Goal: Register for event/course

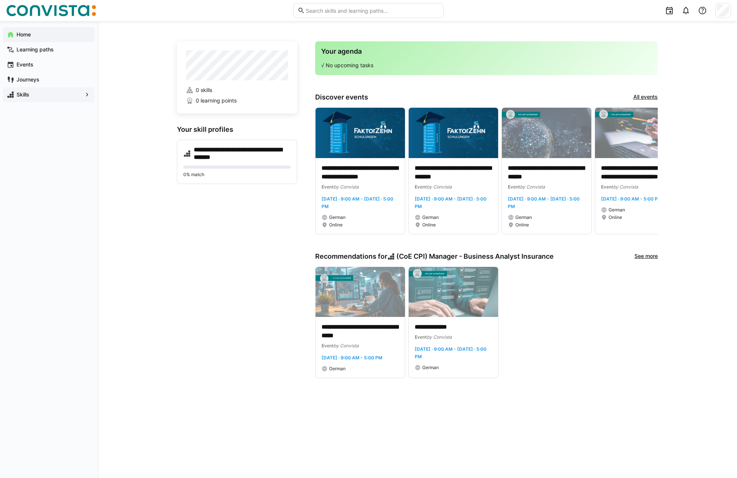
click at [57, 93] on span "Skills" at bounding box center [48, 95] width 67 height 8
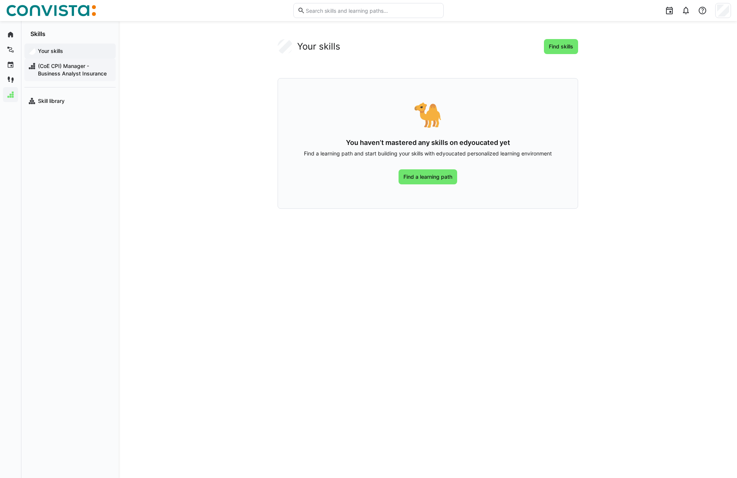
click at [62, 71] on span "(CoE CPI) Manager - Business Analyst Insurance" at bounding box center [74, 69] width 75 height 15
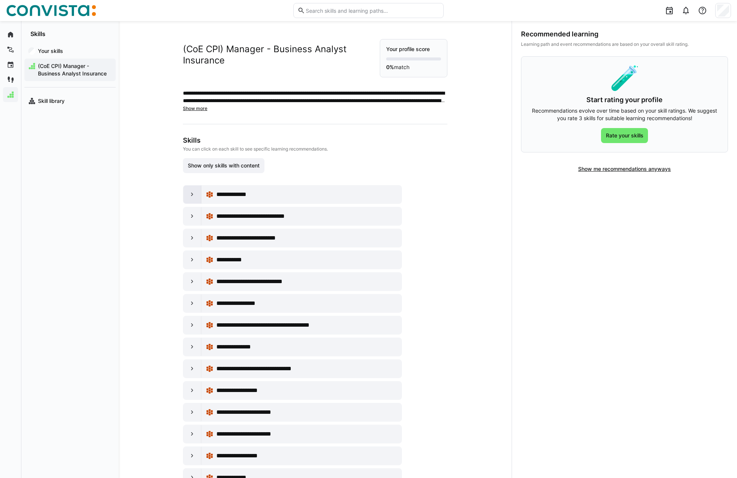
click at [190, 196] on eds-icon at bounding box center [192, 195] width 8 height 8
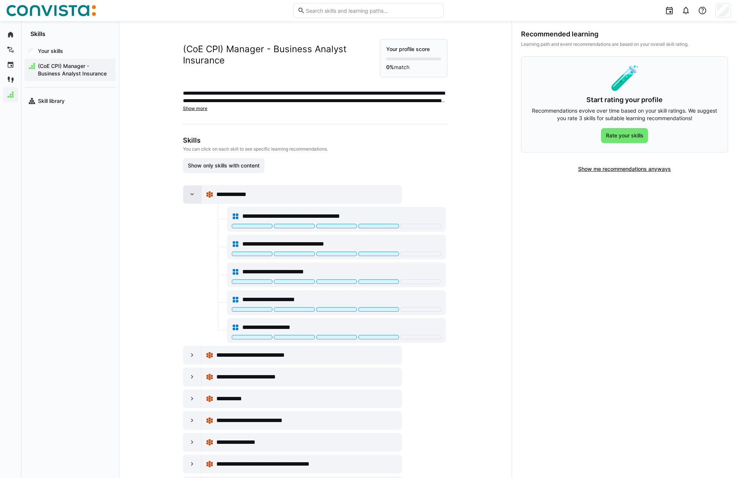
click at [194, 195] on eds-icon at bounding box center [192, 195] width 8 height 8
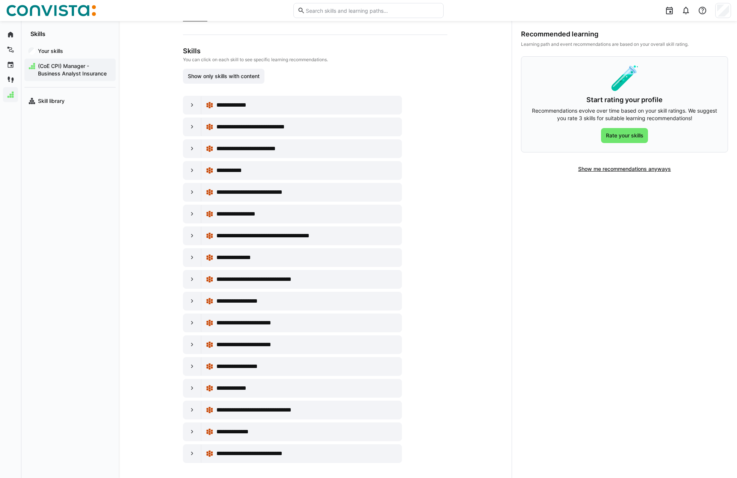
scroll to position [92, 0]
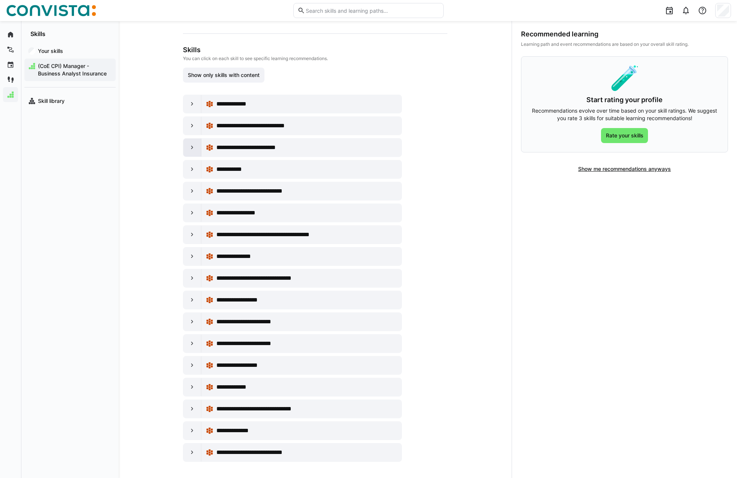
click at [194, 144] on eds-icon at bounding box center [192, 148] width 8 height 8
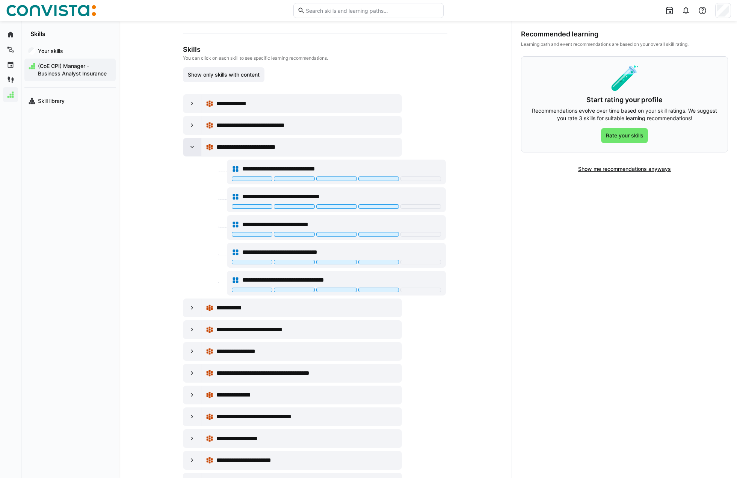
click at [194, 144] on eds-icon at bounding box center [192, 147] width 8 height 8
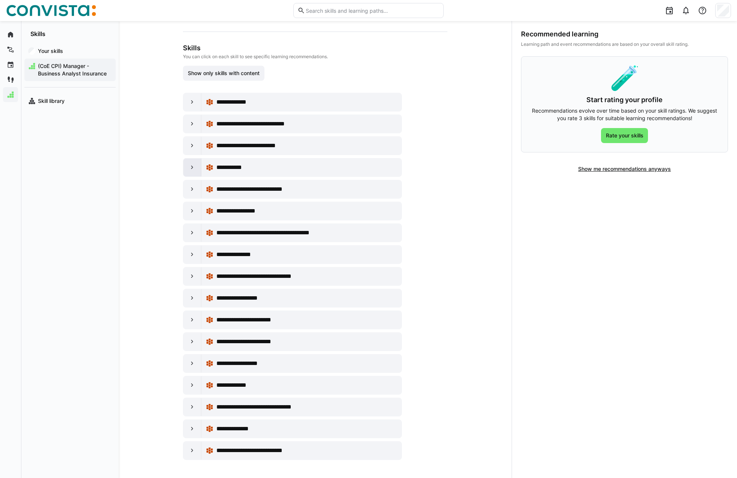
click at [192, 167] on eds-icon at bounding box center [192, 168] width 8 height 8
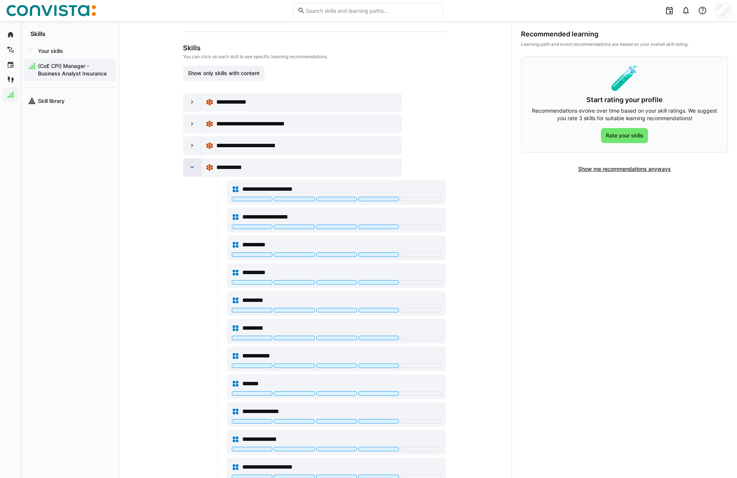
click at [192, 167] on eds-icon at bounding box center [192, 168] width 8 height 8
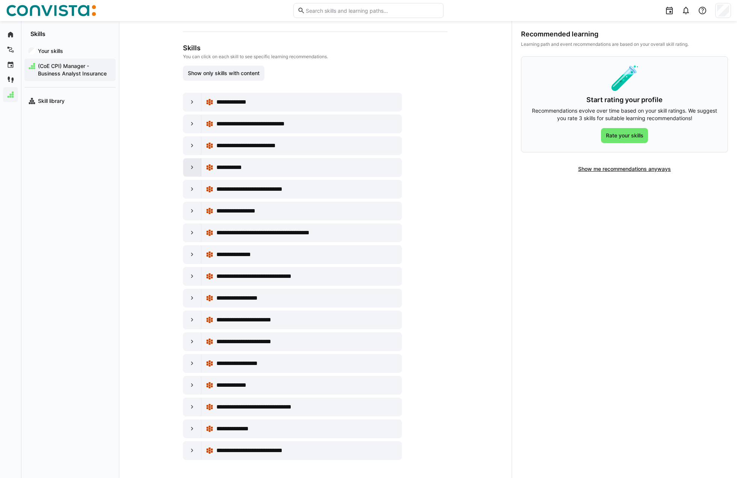
click at [192, 167] on eds-icon at bounding box center [192, 168] width 8 height 8
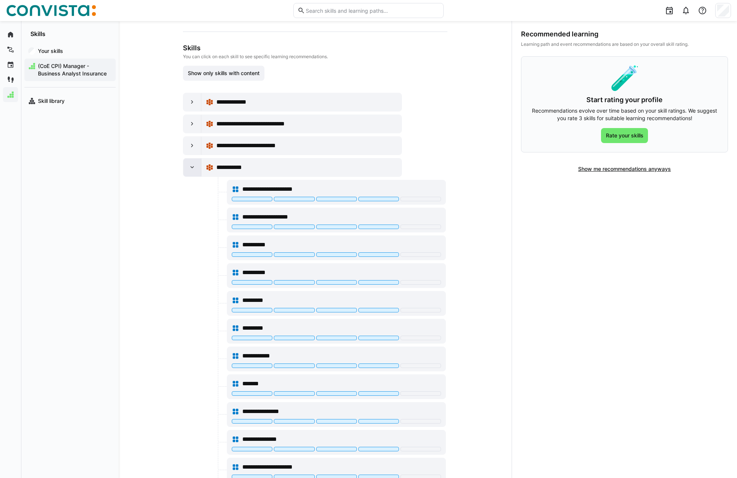
click at [192, 167] on eds-icon at bounding box center [192, 168] width 8 height 8
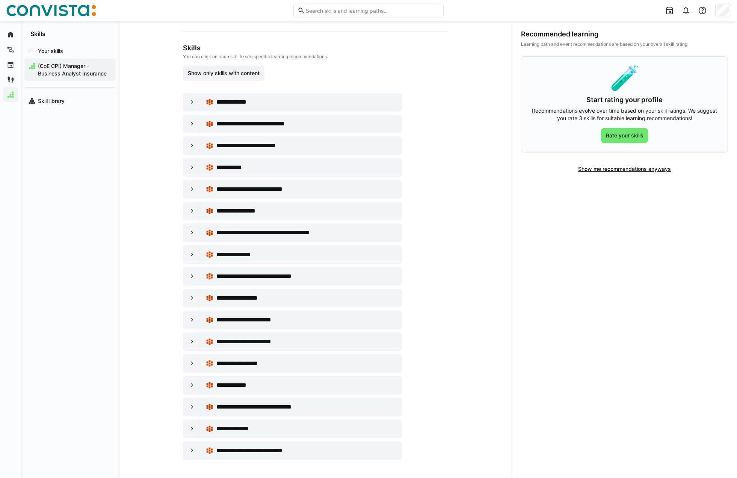
click at [191, 198] on div "**********" at bounding box center [292, 189] width 219 height 19
click at [190, 190] on eds-icon at bounding box center [192, 189] width 8 height 8
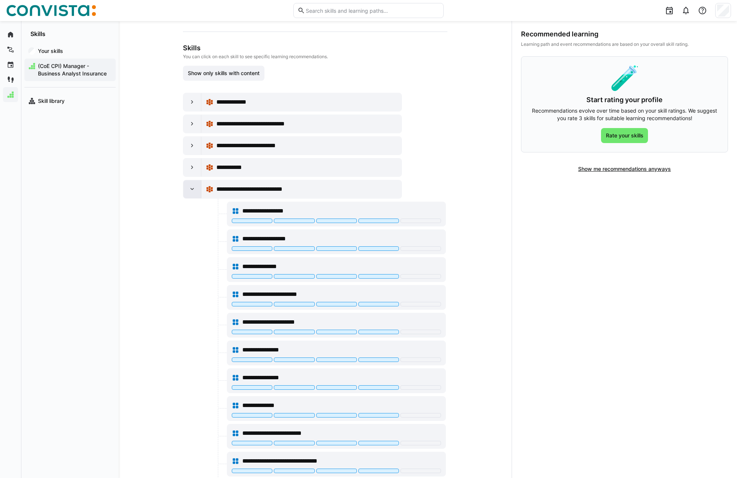
click at [191, 190] on eds-icon at bounding box center [192, 189] width 8 height 8
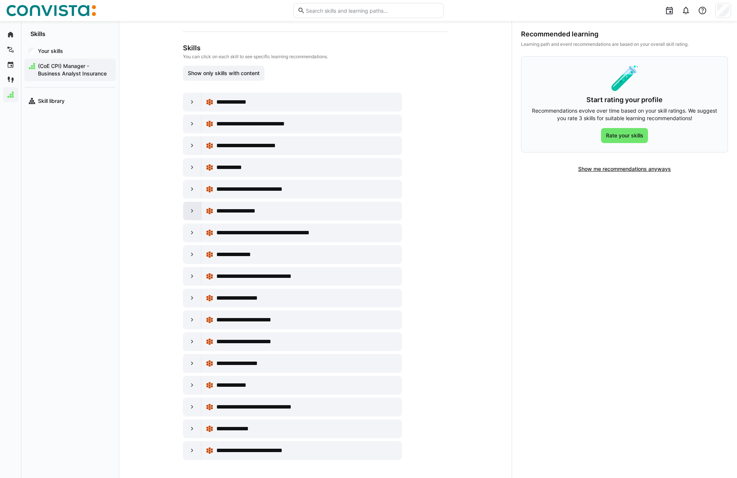
click at [197, 220] on div at bounding box center [192, 211] width 18 height 18
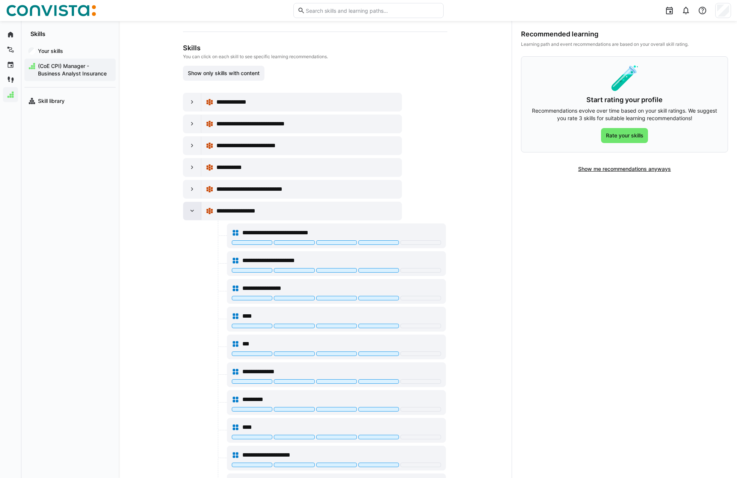
click at [196, 214] on eds-icon at bounding box center [192, 211] width 8 height 8
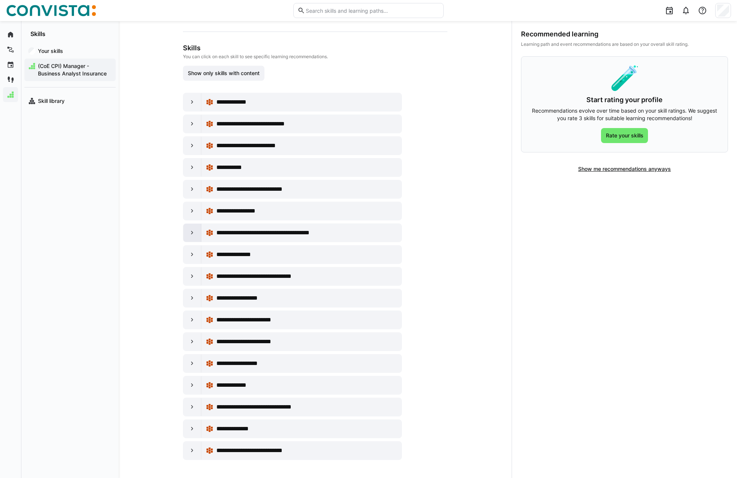
click at [191, 234] on eds-icon at bounding box center [192, 233] width 8 height 8
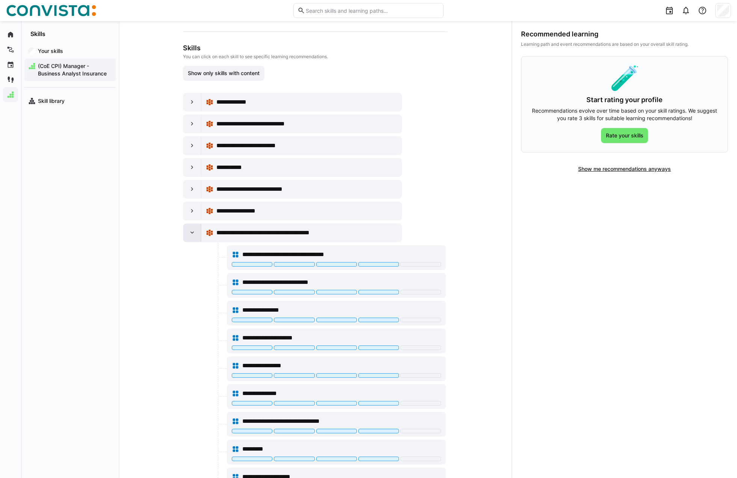
click at [191, 234] on eds-icon at bounding box center [192, 233] width 8 height 8
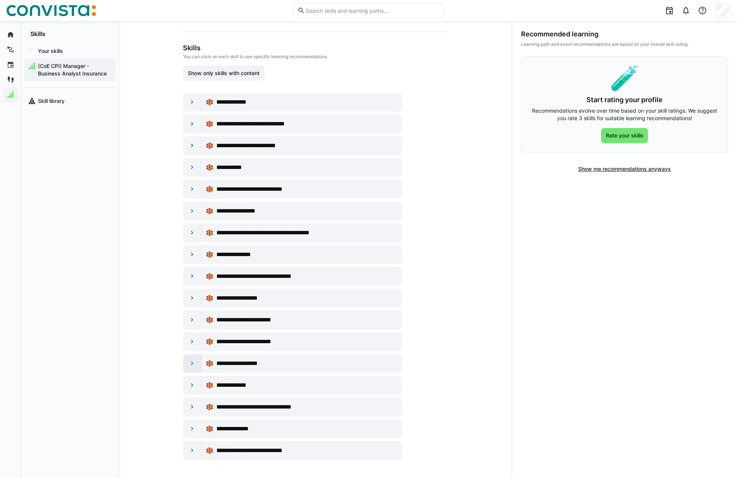
click at [189, 362] on eds-icon at bounding box center [192, 364] width 8 height 8
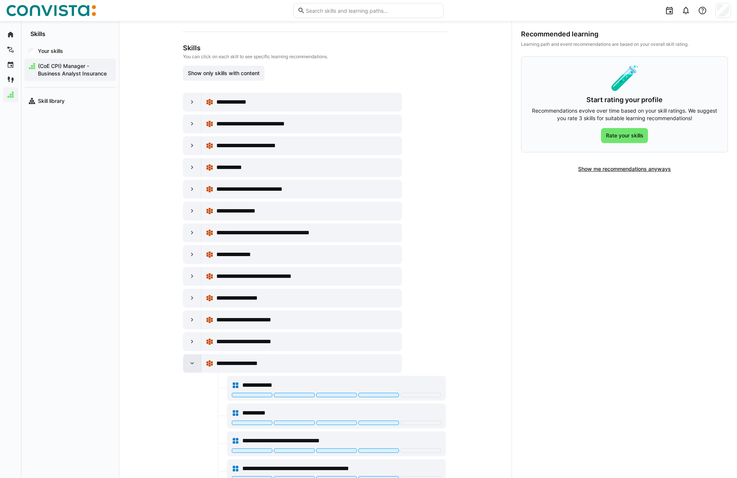
click at [189, 362] on eds-icon at bounding box center [192, 364] width 8 height 8
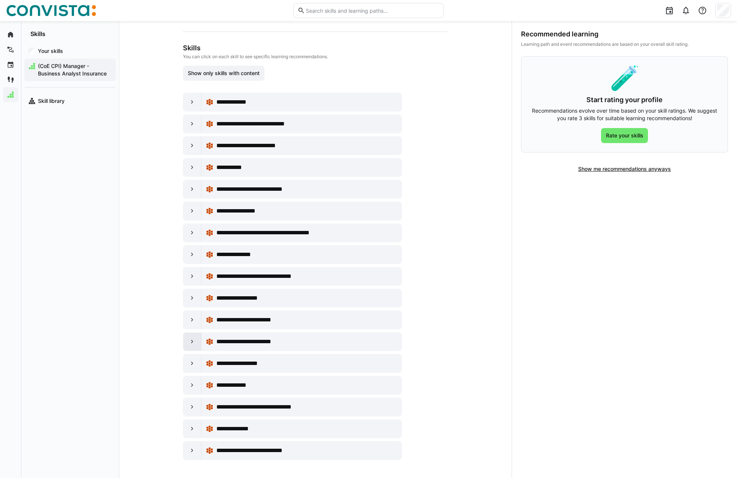
click at [187, 339] on div at bounding box center [192, 342] width 18 height 18
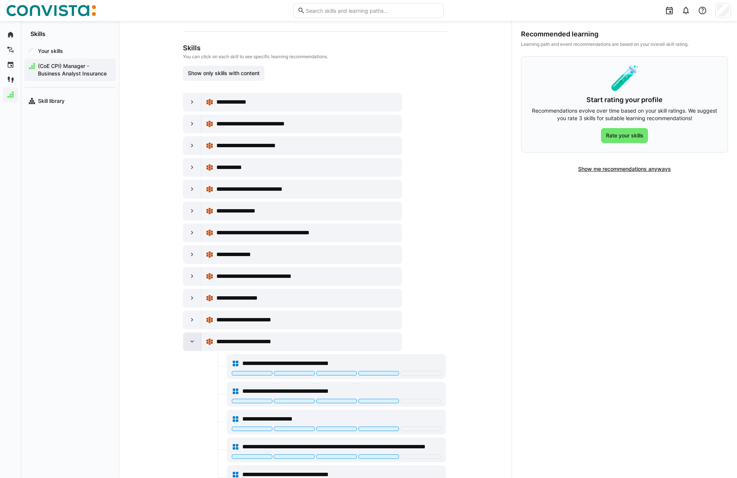
click at [187, 339] on div at bounding box center [192, 342] width 18 height 18
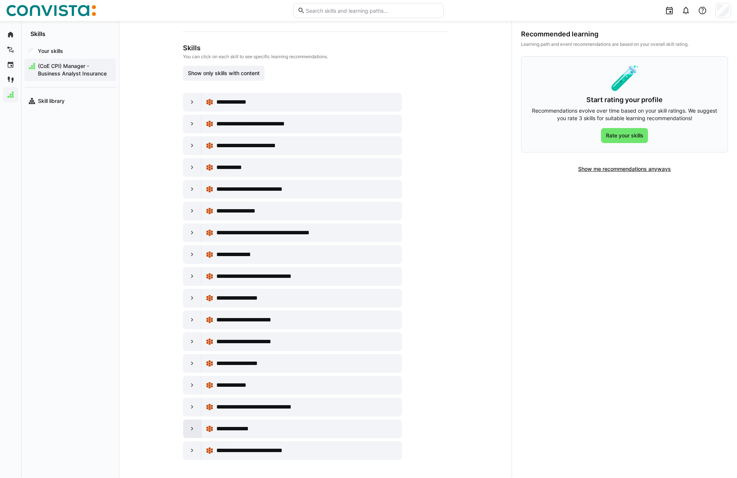
click at [194, 433] on div at bounding box center [192, 429] width 18 height 18
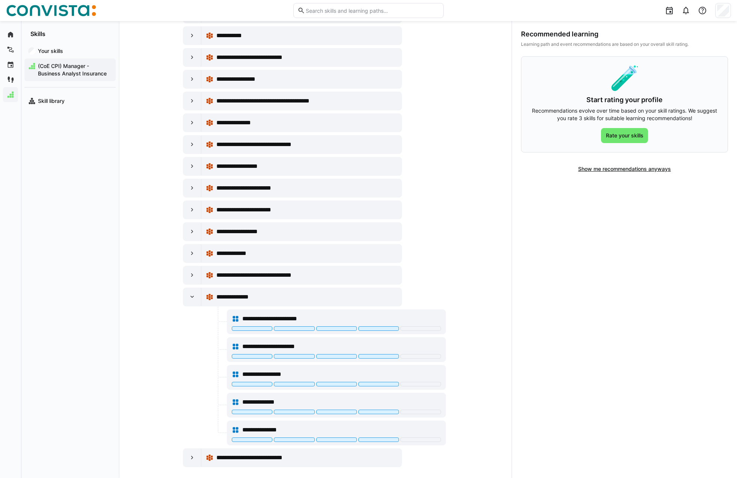
scroll to position [231, 0]
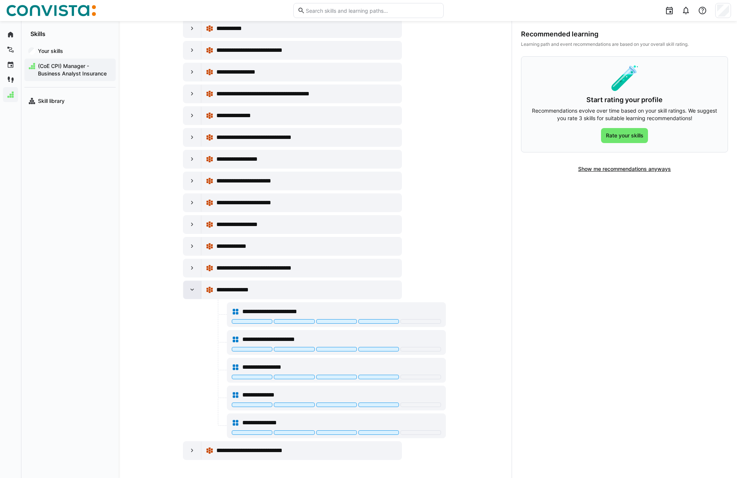
click at [194, 292] on eds-icon at bounding box center [192, 290] width 8 height 8
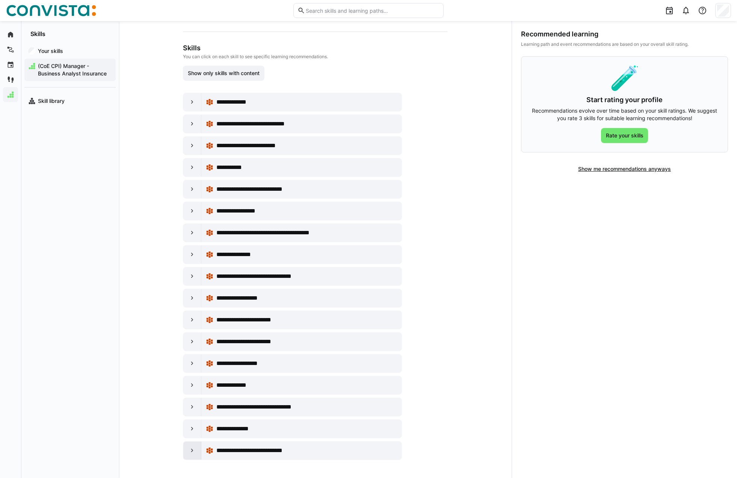
click at [190, 444] on div at bounding box center [192, 450] width 18 height 18
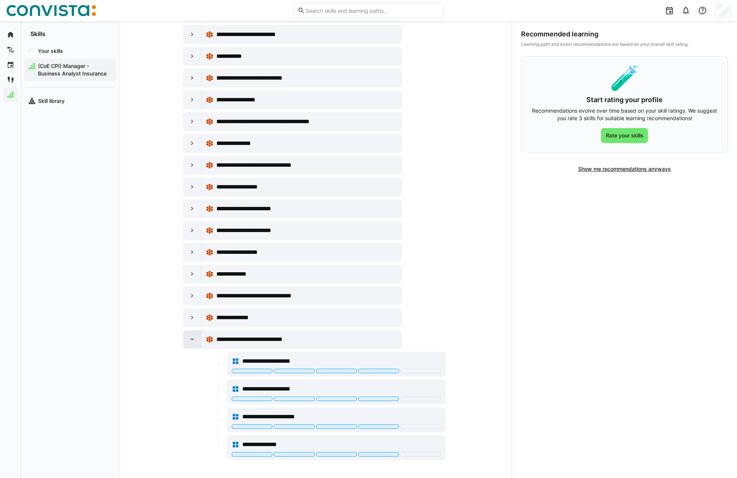
click at [194, 339] on eds-icon at bounding box center [192, 340] width 8 height 8
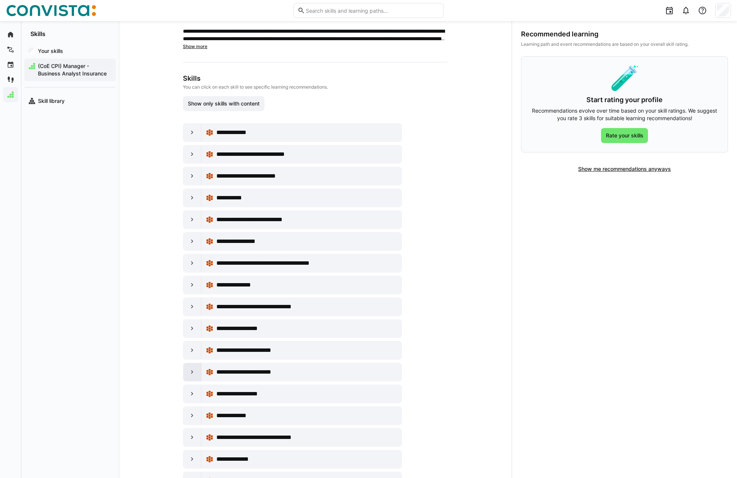
scroll to position [0, 0]
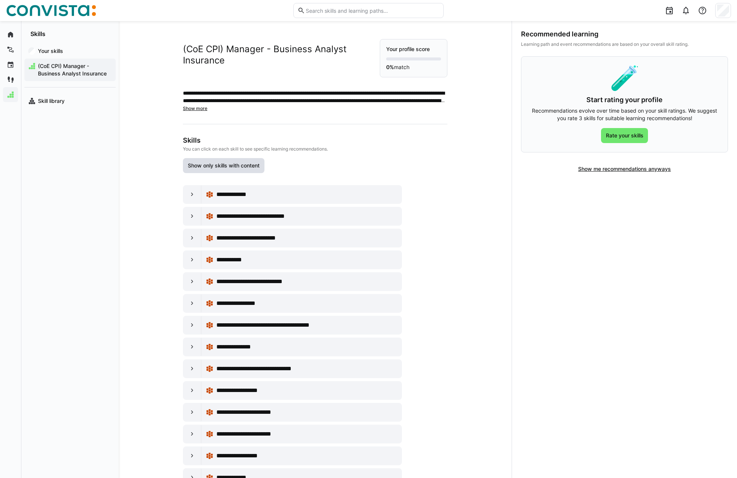
click at [223, 164] on span "Show only skills with content" at bounding box center [224, 166] width 74 height 8
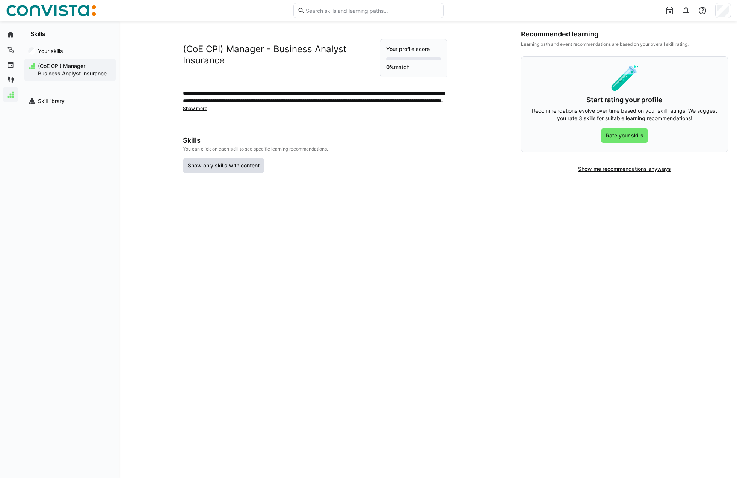
click at [223, 164] on span "Show only skills with content" at bounding box center [224, 166] width 74 height 8
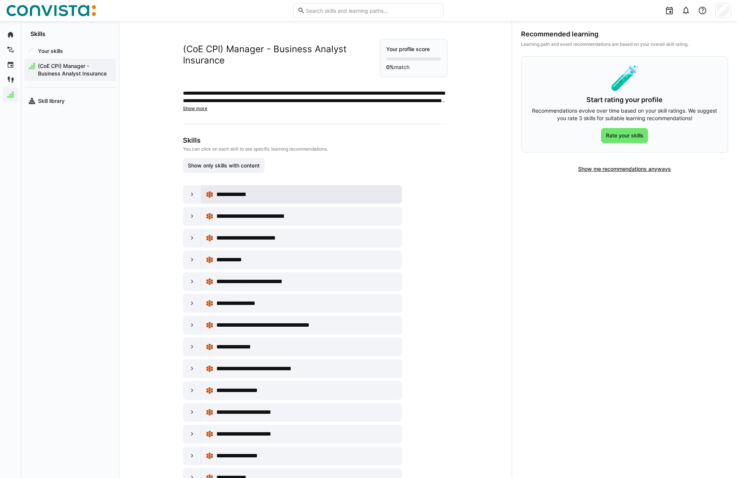
click at [237, 190] on span "**********" at bounding box center [236, 194] width 41 height 9
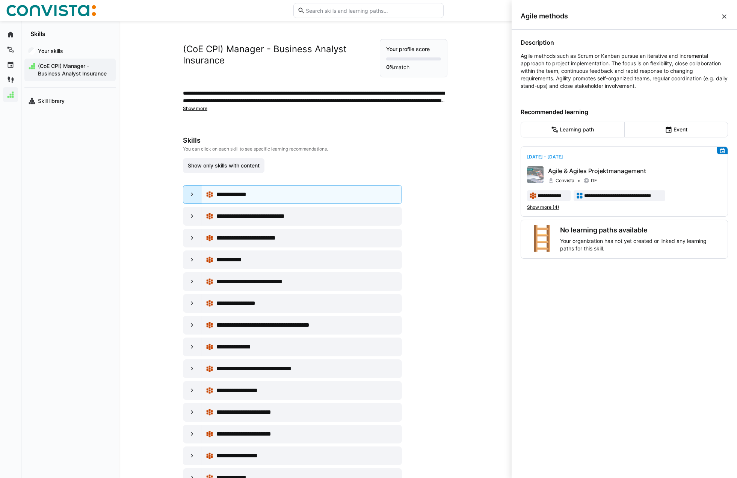
click at [188, 196] on eds-icon at bounding box center [192, 195] width 8 height 8
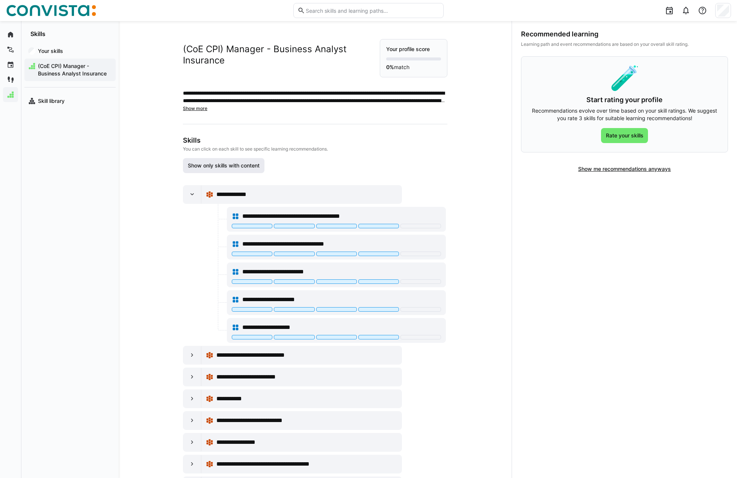
click at [221, 161] on span "Show only skills with content" at bounding box center [223, 165] width 81 height 15
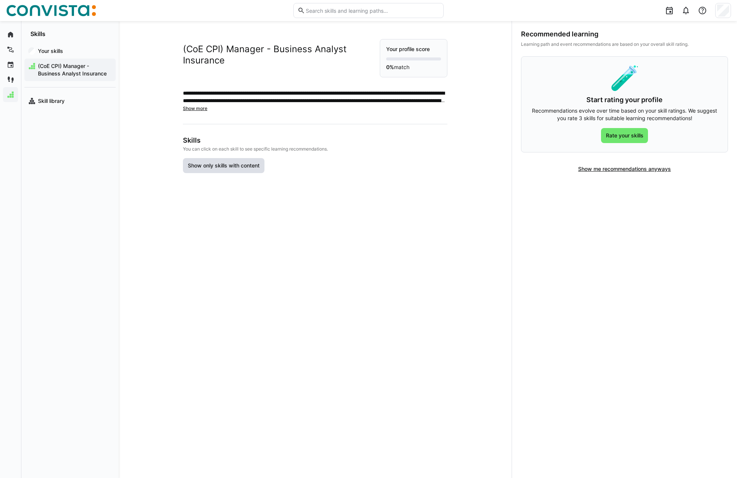
click at [221, 161] on span "Show only skills with content" at bounding box center [223, 165] width 81 height 15
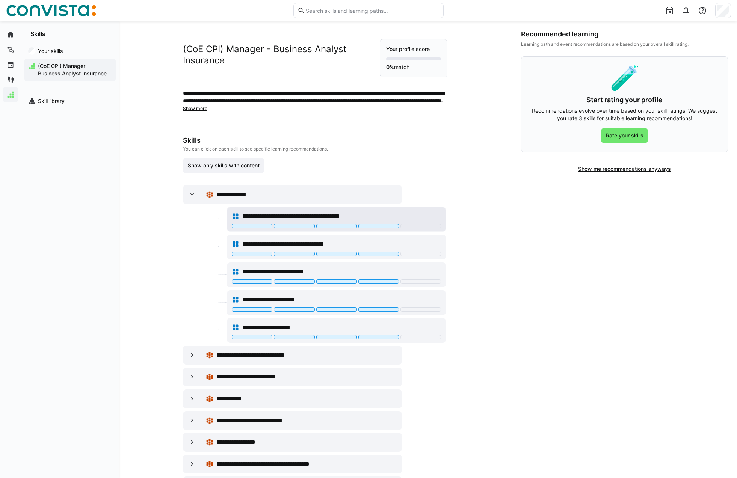
click at [273, 212] on span "**********" at bounding box center [303, 216] width 122 height 9
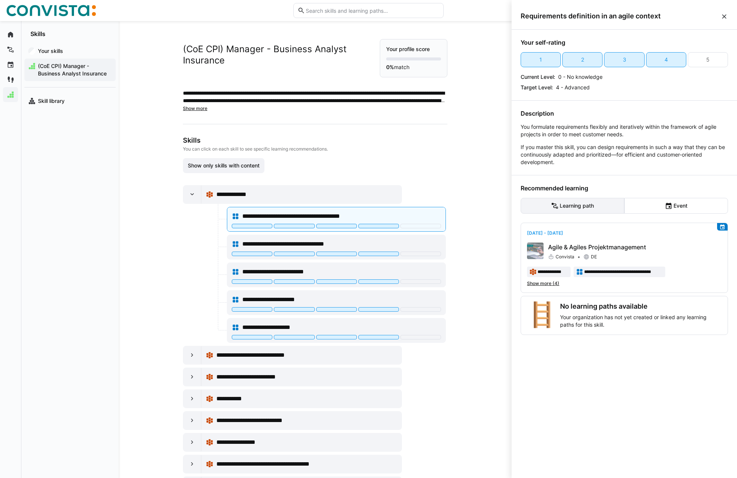
click at [583, 203] on eds-button-option "Learning path" at bounding box center [572, 206] width 104 height 16
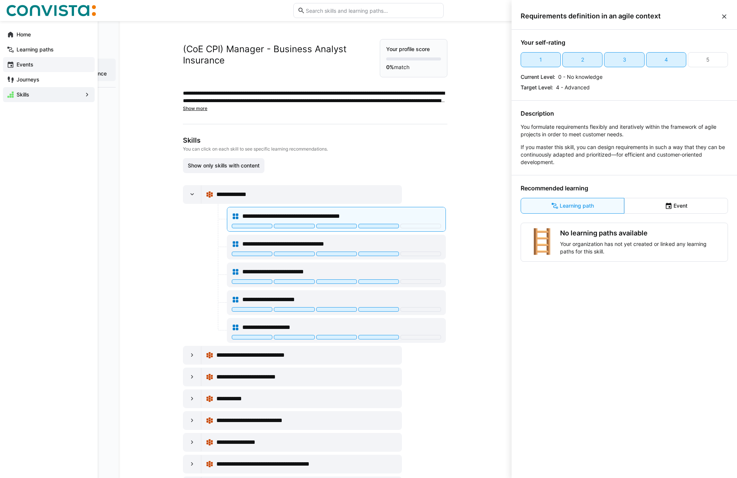
click at [0, 0] on app-navigation-label "Events" at bounding box center [0, 0] width 0 height 0
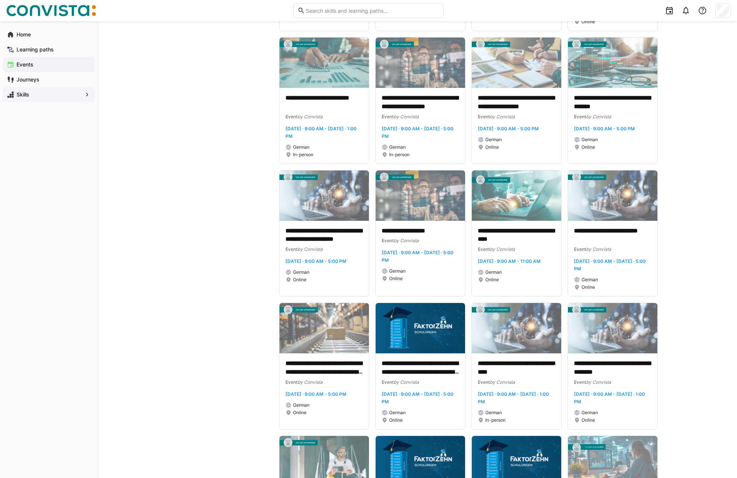
scroll to position [332, 0]
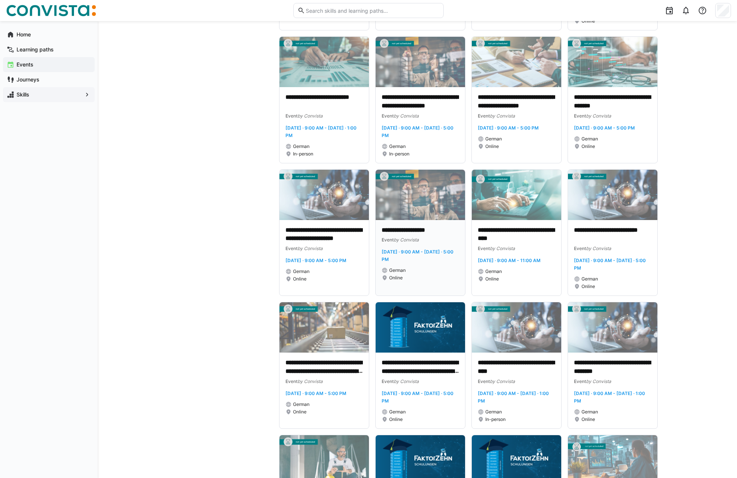
click at [416, 231] on p "**********" at bounding box center [419, 230] width 77 height 9
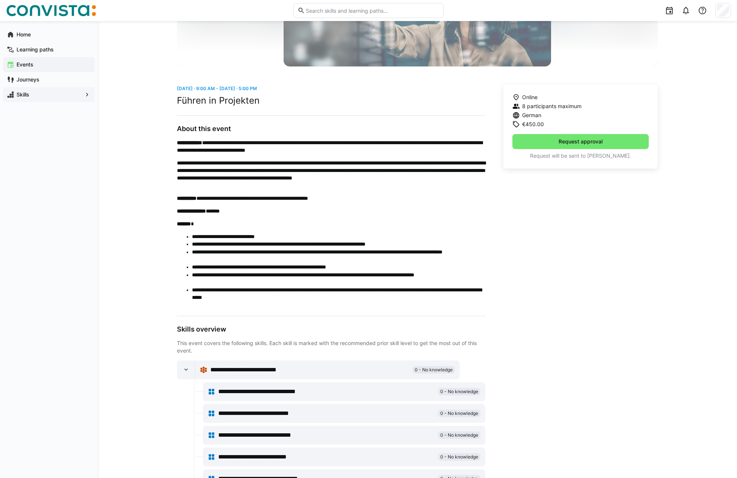
scroll to position [165, 0]
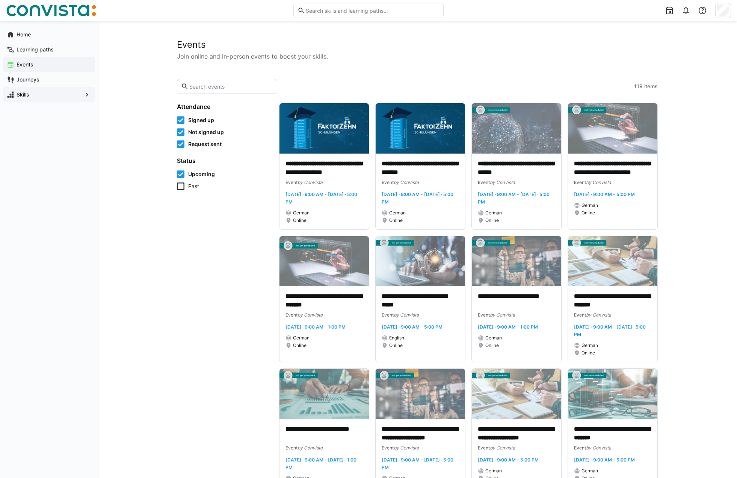
click at [217, 83] on input "text" at bounding box center [230, 86] width 84 height 7
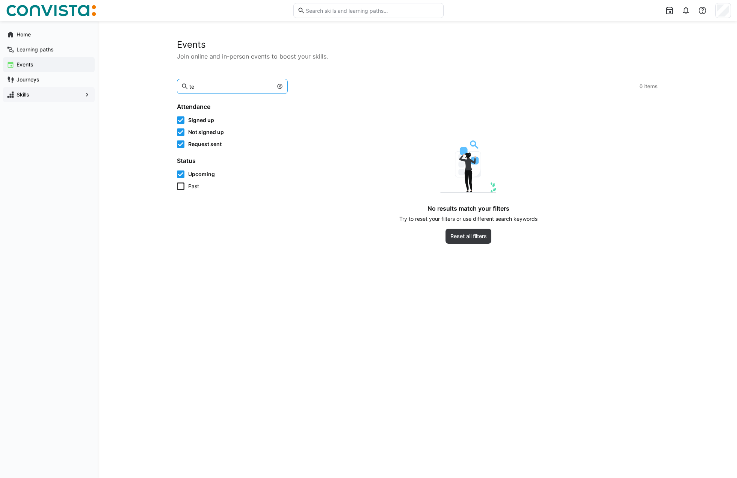
type input "t"
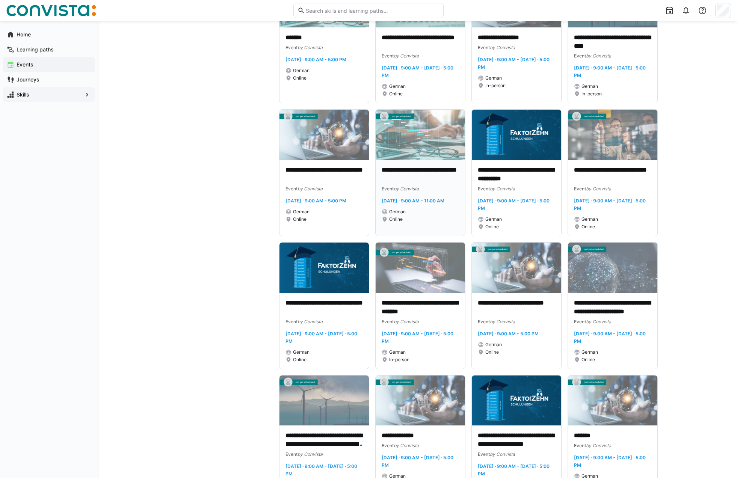
scroll to position [1176, 0]
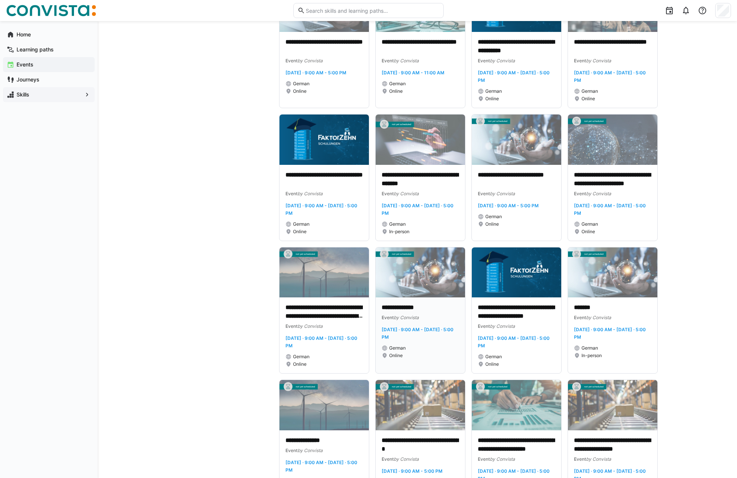
click at [423, 312] on p "**********" at bounding box center [419, 307] width 77 height 9
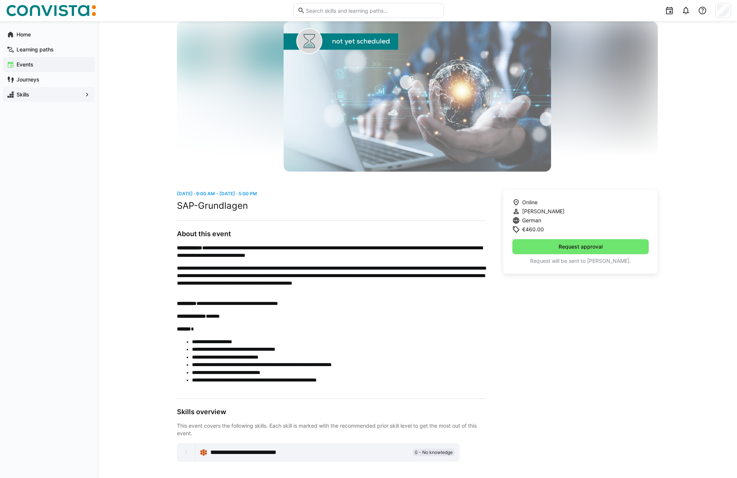
scroll to position [34, 0]
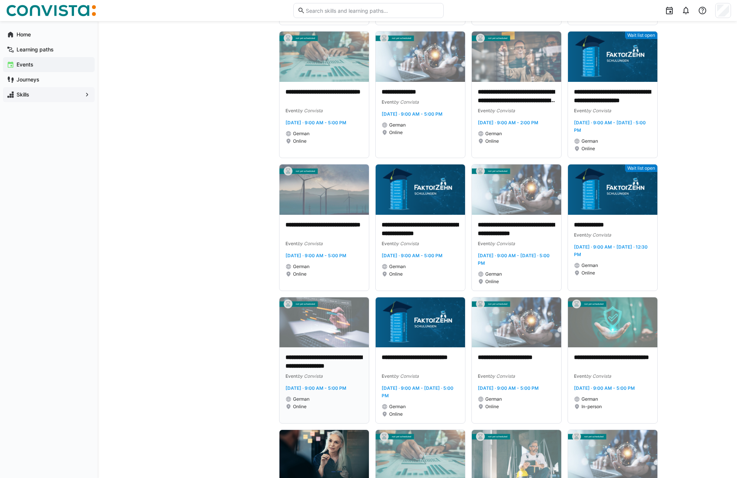
scroll to position [3237, 0]
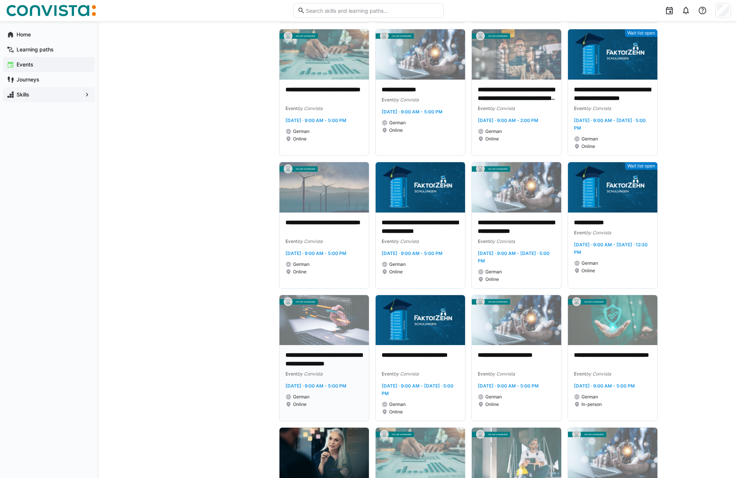
click at [313, 368] on p "**********" at bounding box center [323, 359] width 77 height 17
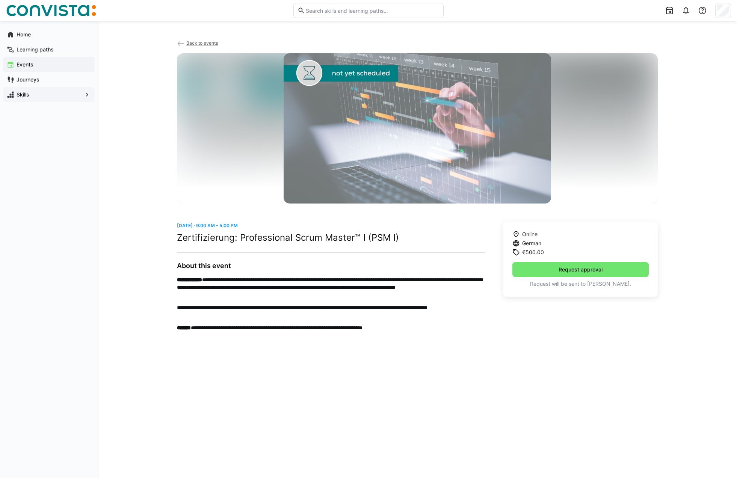
click at [0, 0] on app-navigation-label "Events" at bounding box center [0, 0] width 0 height 0
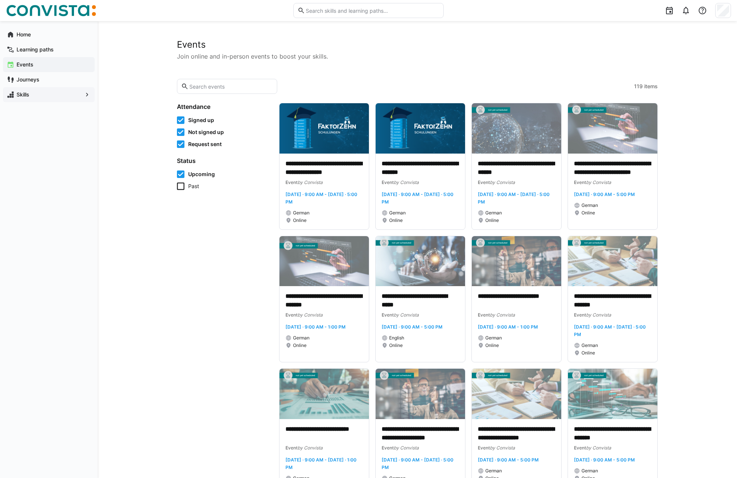
click at [218, 83] on input "text" at bounding box center [230, 86] width 84 height 7
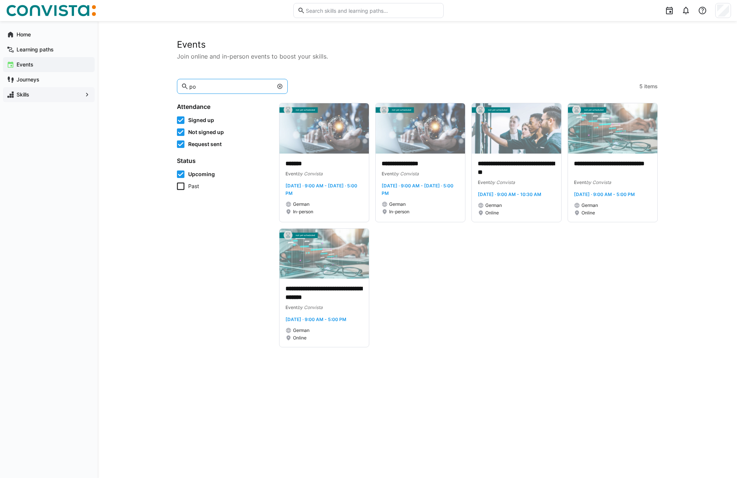
type input "p"
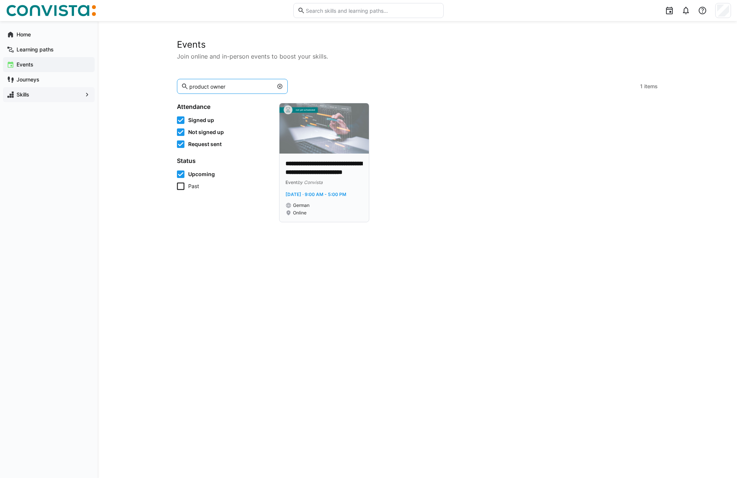
type input "product owner"
click at [310, 167] on p "**********" at bounding box center [323, 168] width 77 height 17
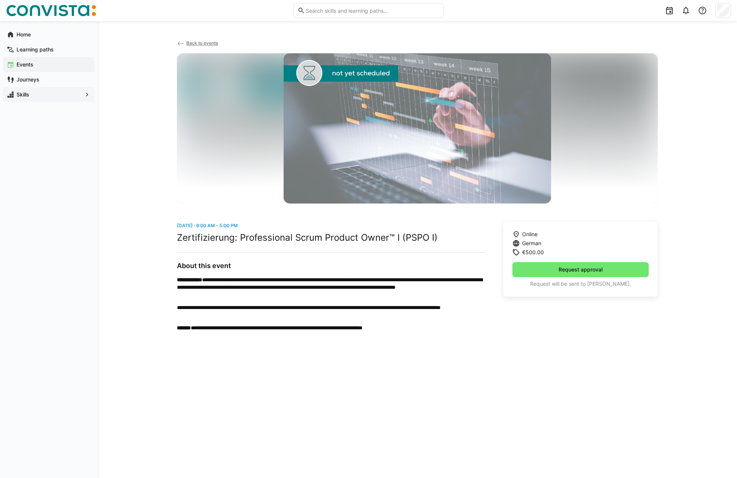
click at [36, 62] on span "Events" at bounding box center [52, 65] width 75 height 8
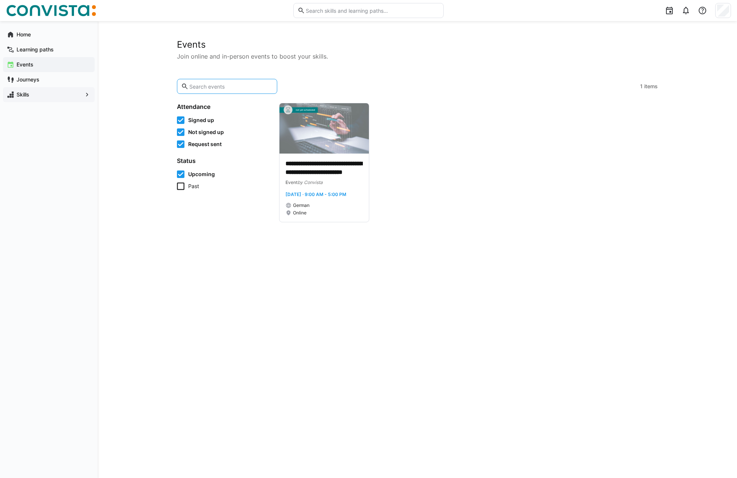
click at [208, 89] on input "text" at bounding box center [230, 86] width 84 height 7
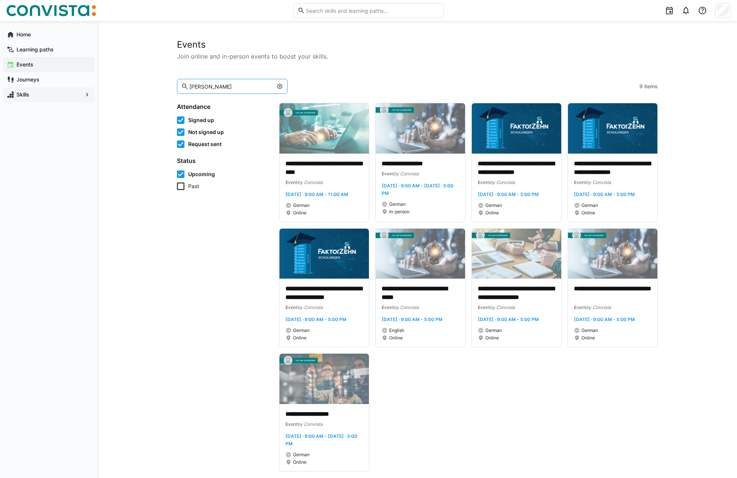
type input "[PERSON_NAME]"
click at [277, 86] on eds-icon at bounding box center [280, 86] width 6 height 6
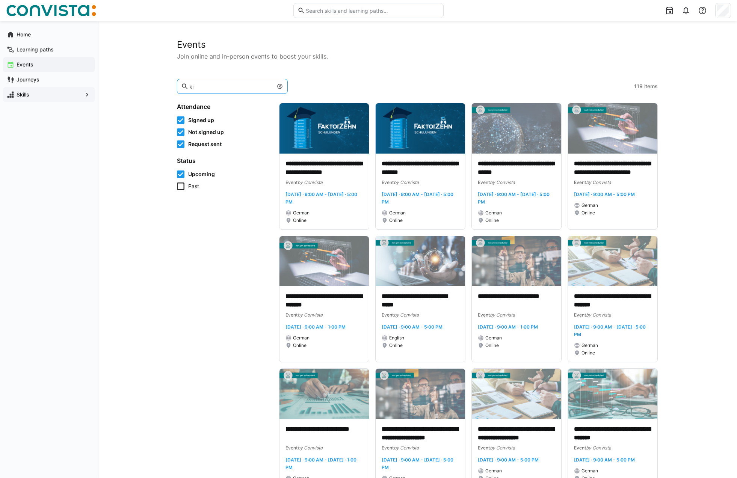
type input "ki"
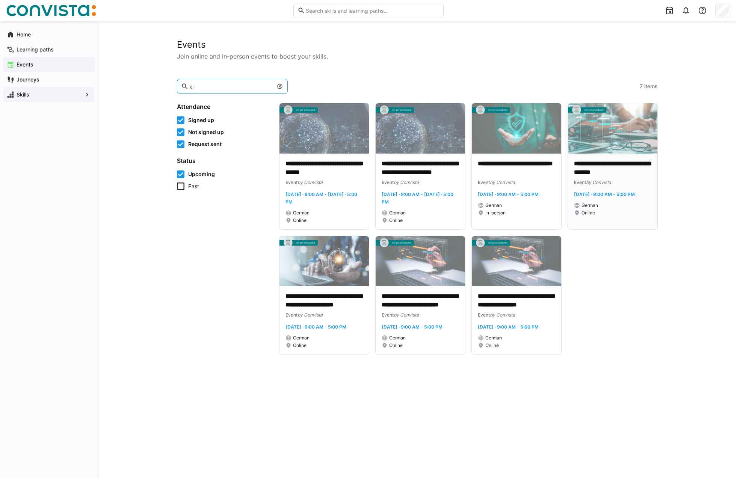
click at [618, 170] on p "**********" at bounding box center [612, 168] width 77 height 17
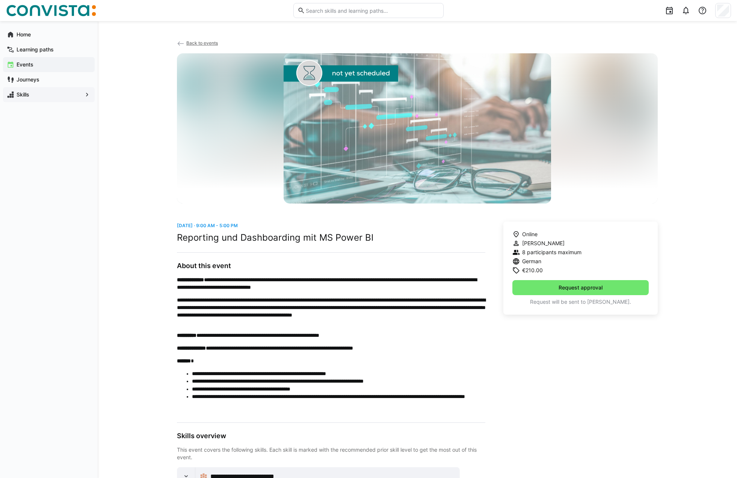
click at [198, 43] on span "Back to events" at bounding box center [202, 43] width 32 height 6
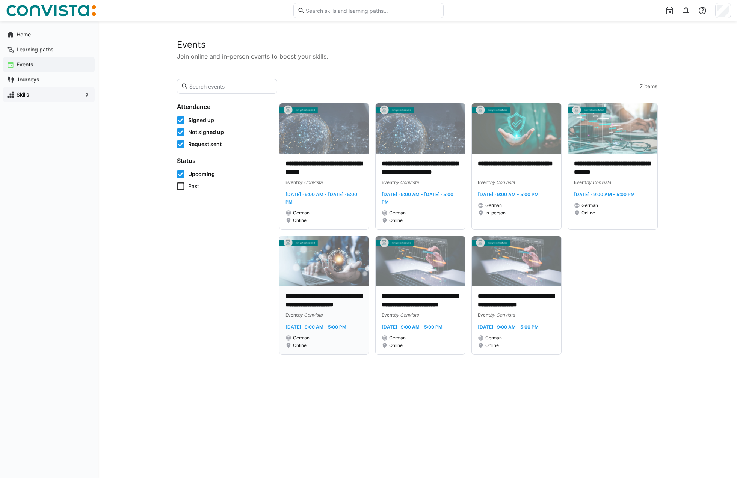
click at [319, 299] on p "**********" at bounding box center [323, 300] width 77 height 17
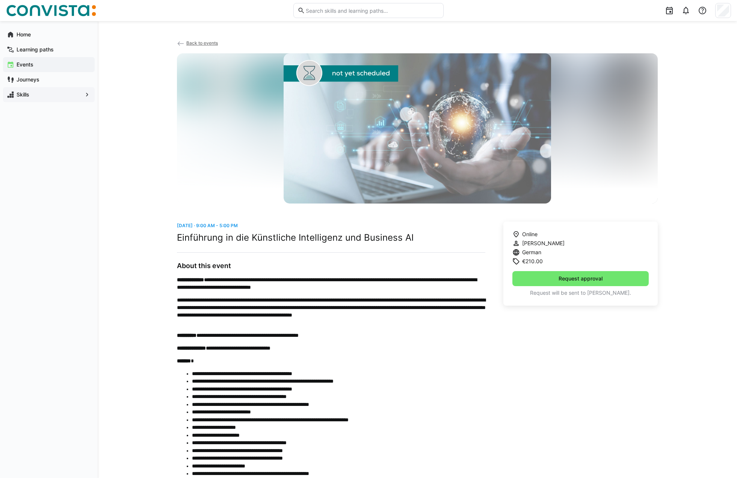
click at [209, 43] on span "Back to events" at bounding box center [202, 43] width 32 height 6
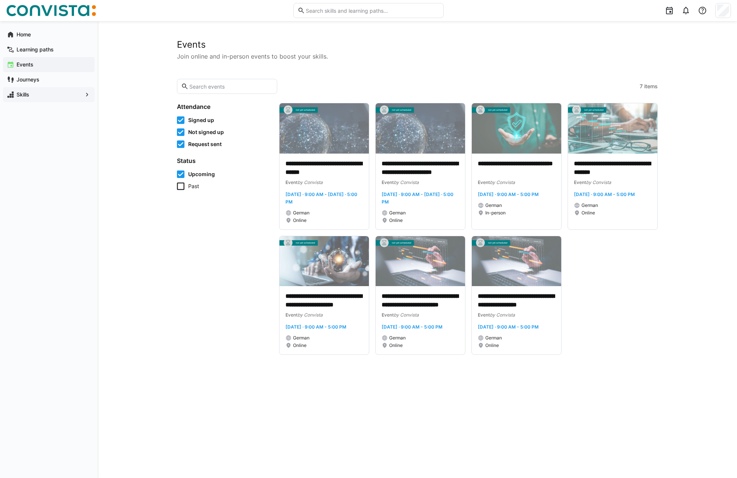
click at [0, 0] on app-navigation-label "Skills" at bounding box center [0, 0] width 0 height 0
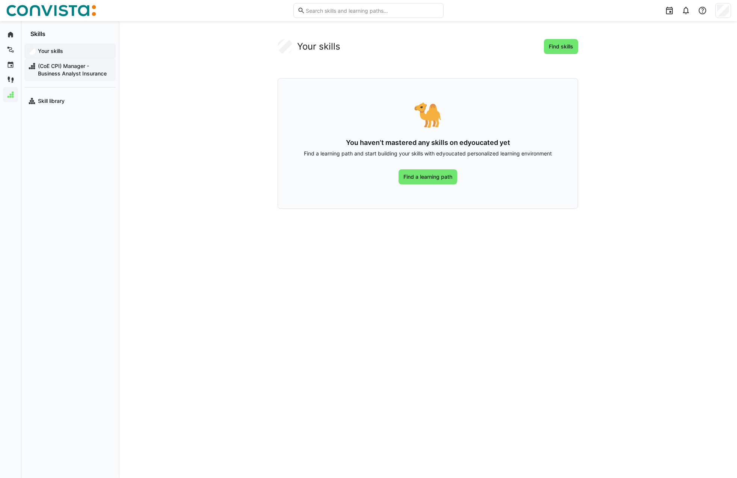
click at [71, 71] on span "(CoE CPI) Manager - Business Analyst Insurance" at bounding box center [74, 69] width 75 height 15
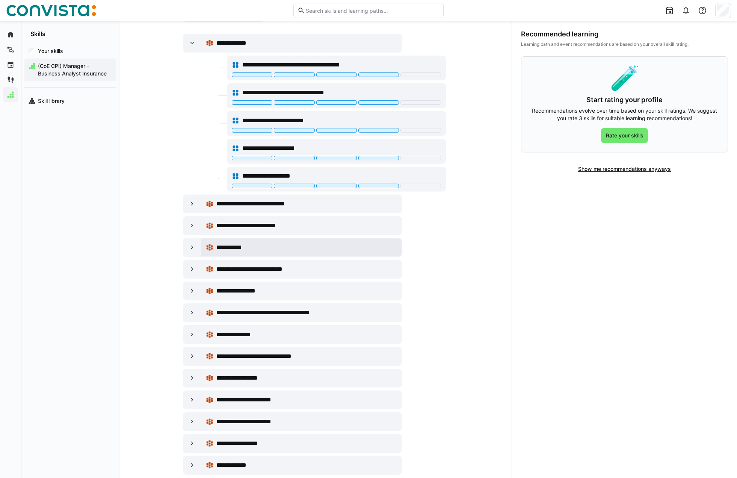
scroll to position [163, 0]
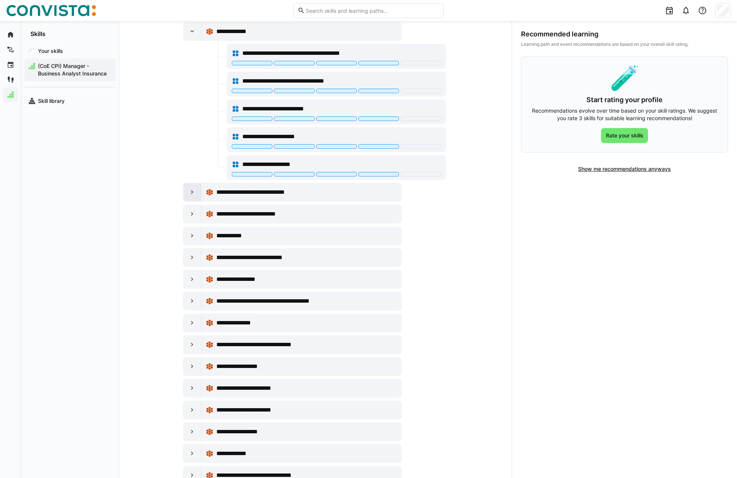
click at [197, 192] on div at bounding box center [192, 192] width 18 height 18
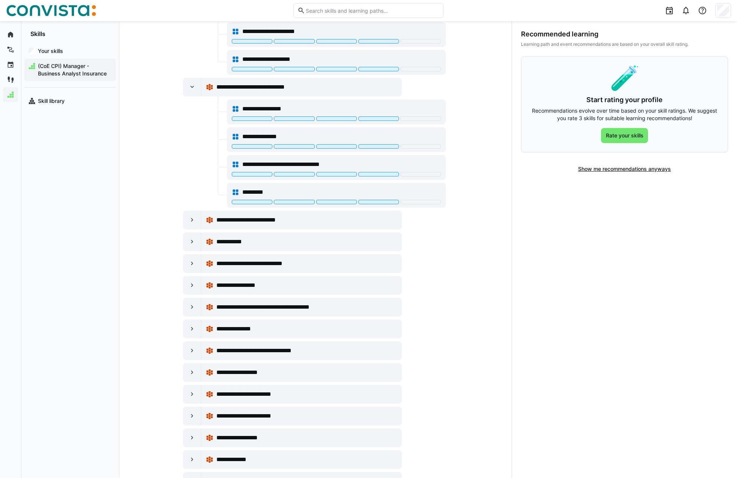
scroll to position [271, 0]
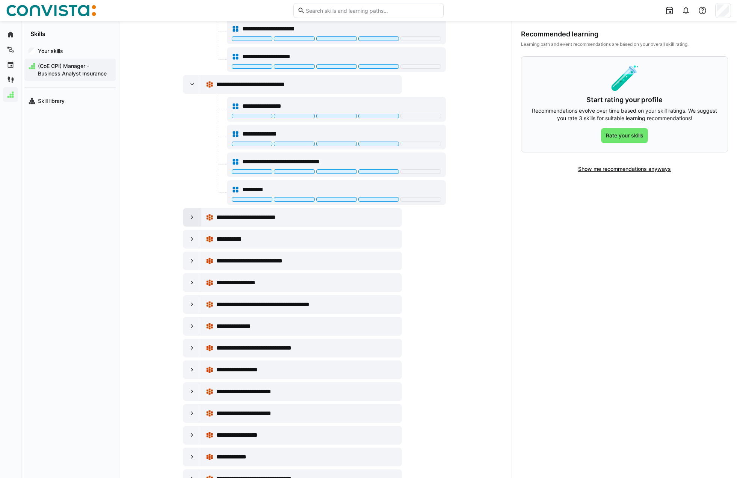
click at [192, 212] on div at bounding box center [192, 217] width 18 height 18
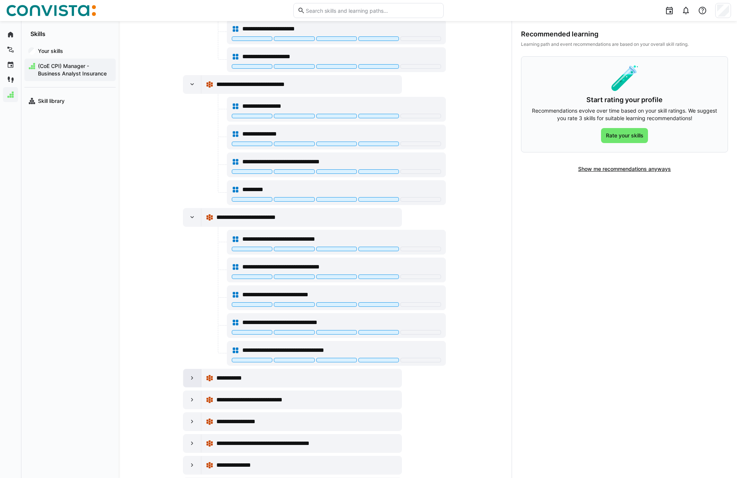
click at [191, 381] on eds-icon at bounding box center [192, 378] width 8 height 8
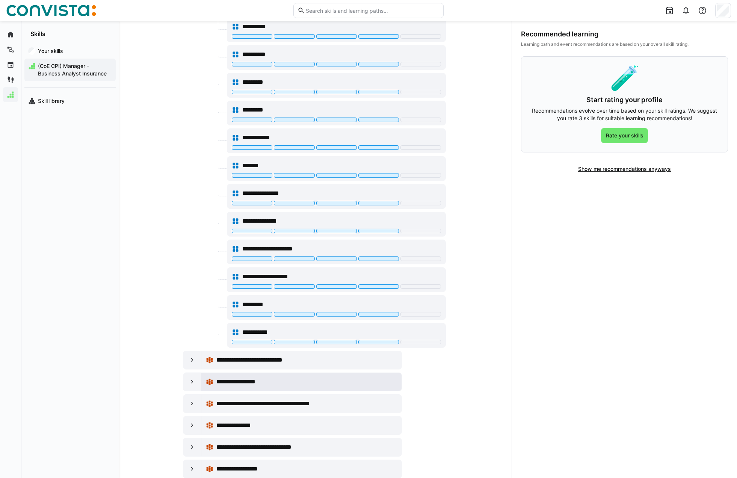
scroll to position [701, 0]
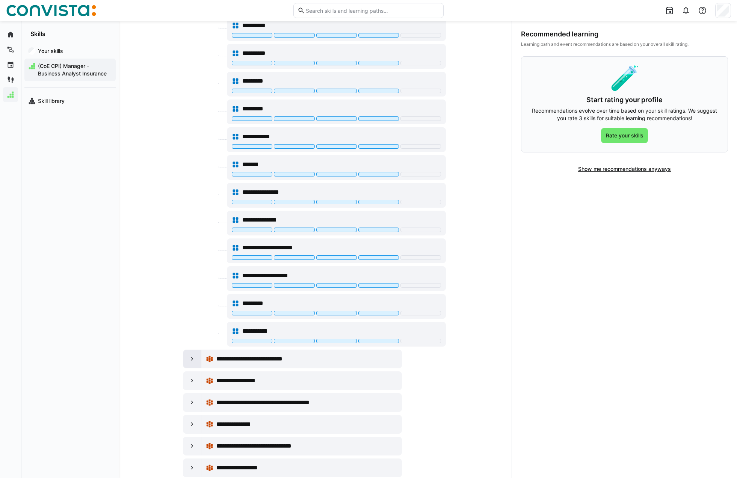
click at [187, 361] on div at bounding box center [192, 359] width 18 height 18
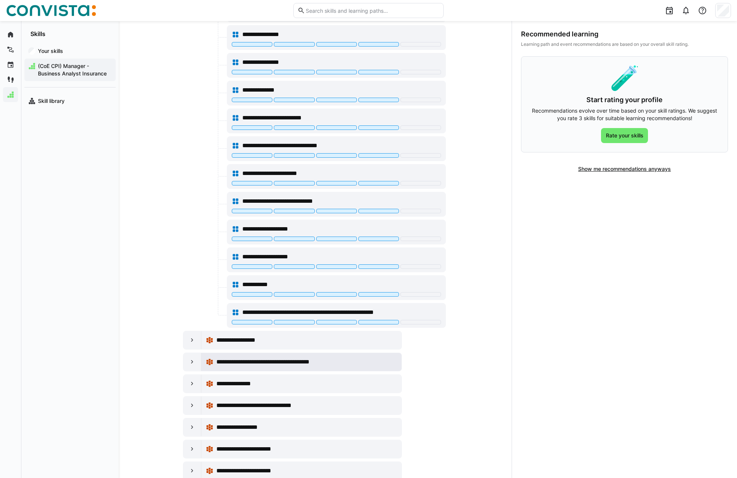
scroll to position [1253, 0]
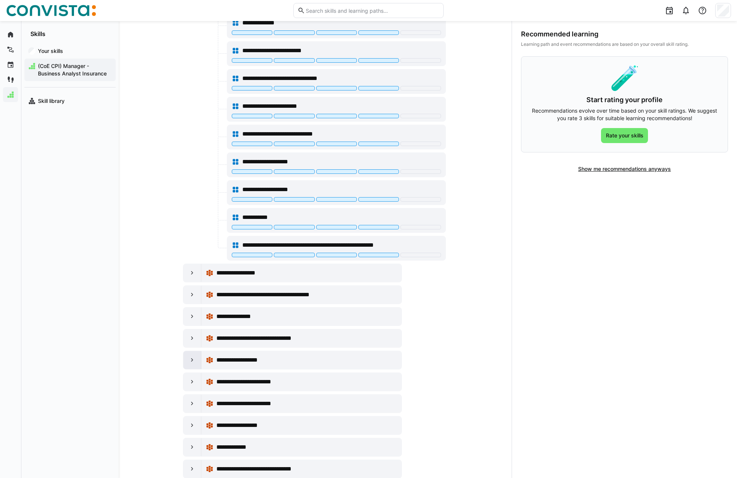
click at [196, 361] on div at bounding box center [192, 360] width 18 height 18
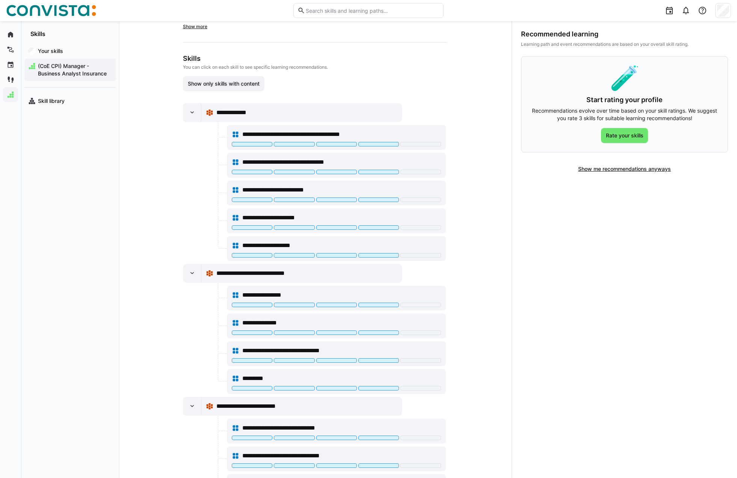
scroll to position [0, 0]
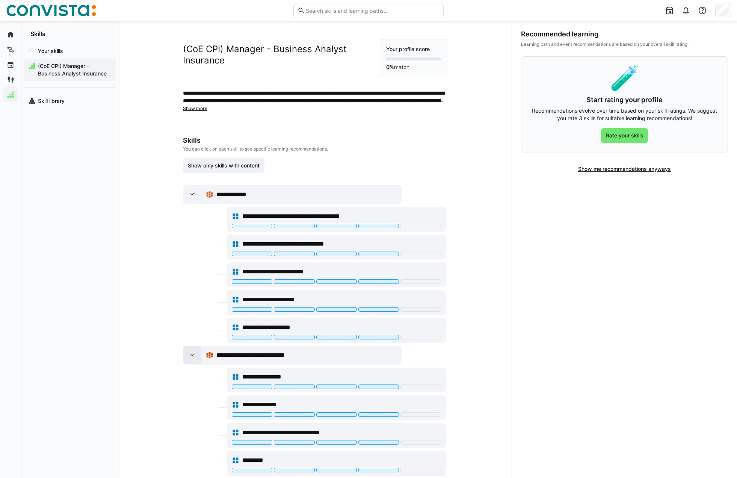
click at [195, 357] on eds-icon at bounding box center [192, 355] width 8 height 8
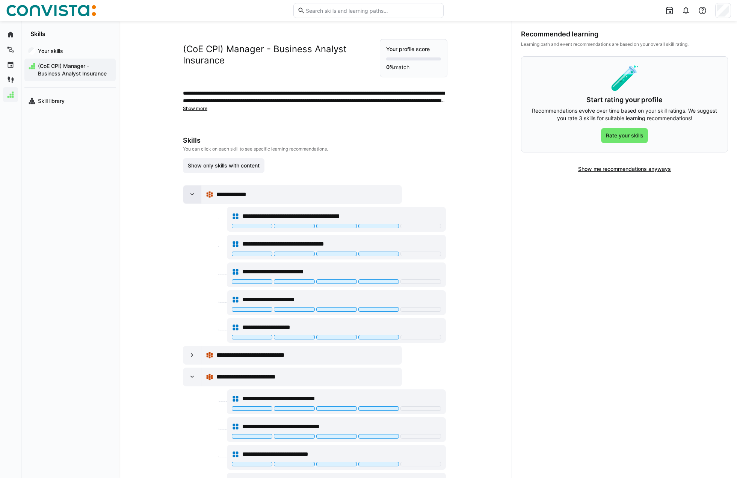
click at [195, 198] on div at bounding box center [192, 194] width 18 height 18
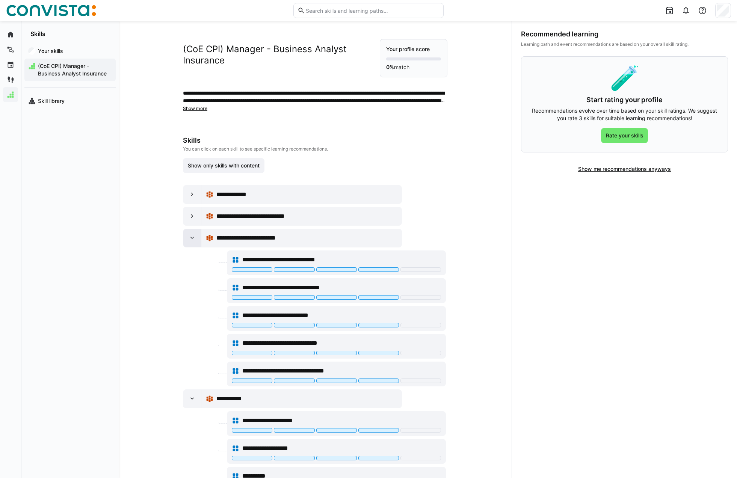
click at [189, 239] on eds-icon at bounding box center [192, 238] width 8 height 8
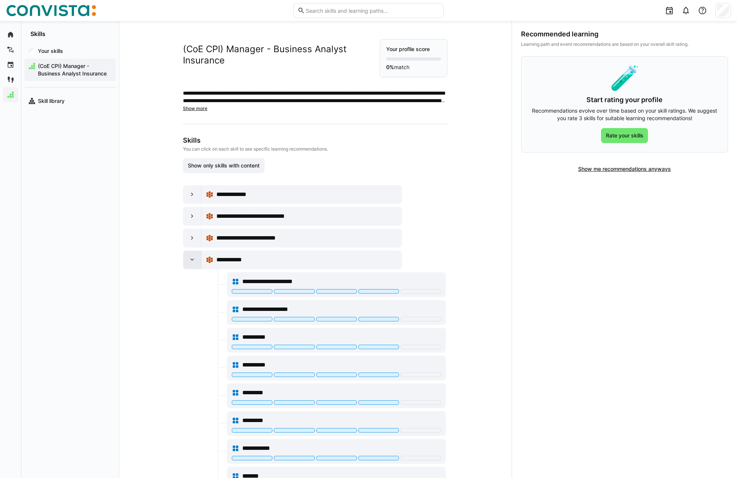
drag, startPoint x: 191, startPoint y: 271, endPoint x: 192, endPoint y: 264, distance: 7.2
click at [192, 264] on div at bounding box center [192, 260] width 18 height 18
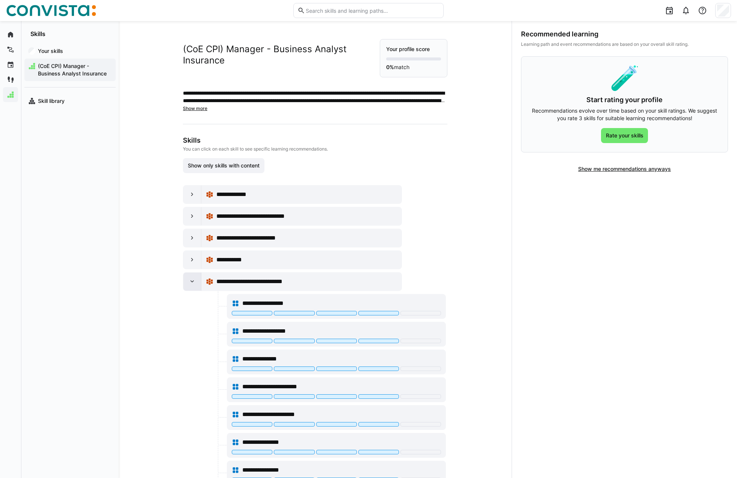
click at [188, 286] on div at bounding box center [192, 282] width 18 height 18
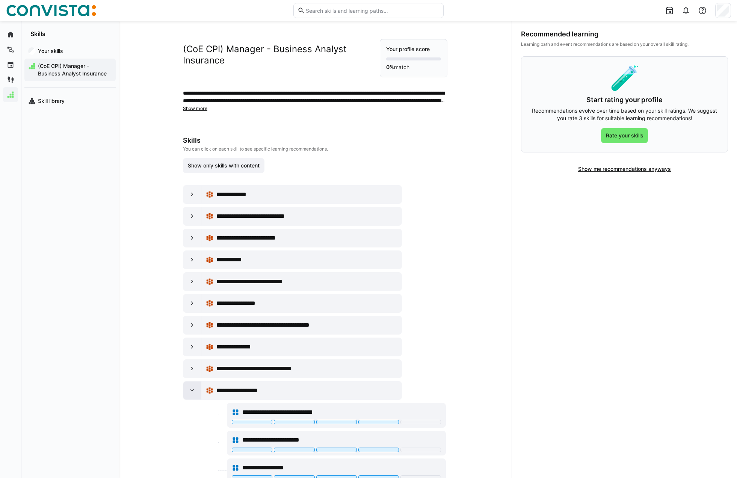
click at [200, 388] on div at bounding box center [192, 390] width 18 height 18
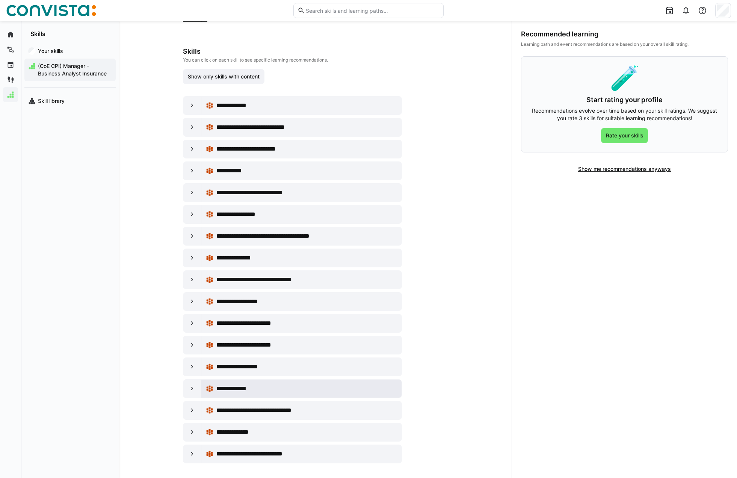
scroll to position [92, 0]
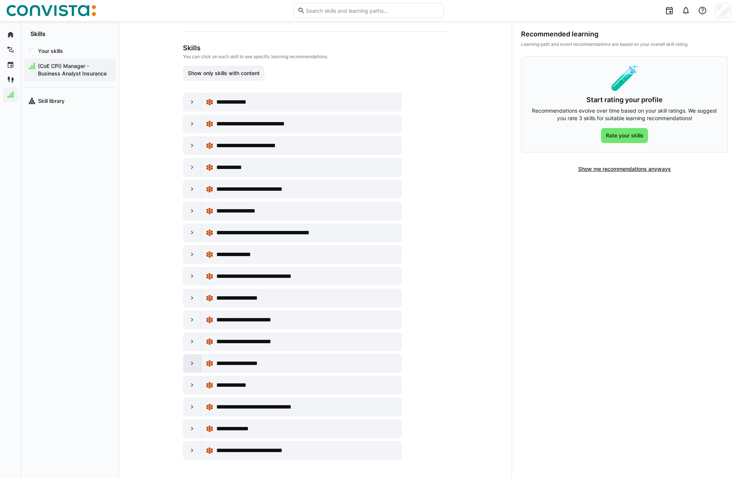
click at [195, 366] on eds-icon at bounding box center [192, 364] width 8 height 8
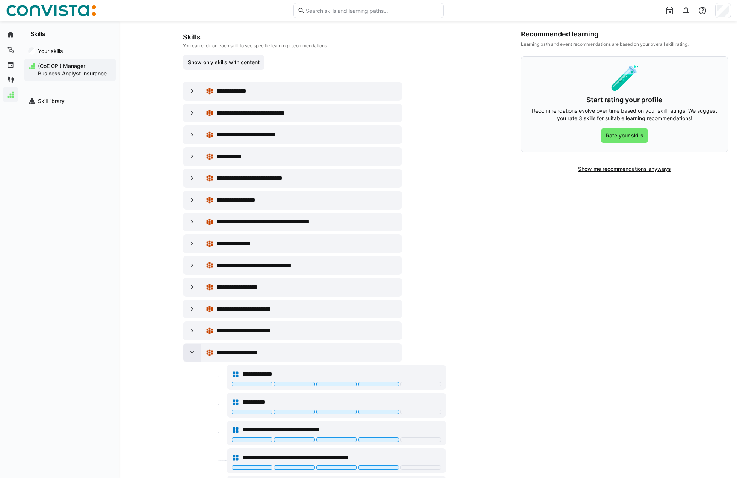
click at [193, 354] on eds-icon at bounding box center [192, 353] width 8 height 8
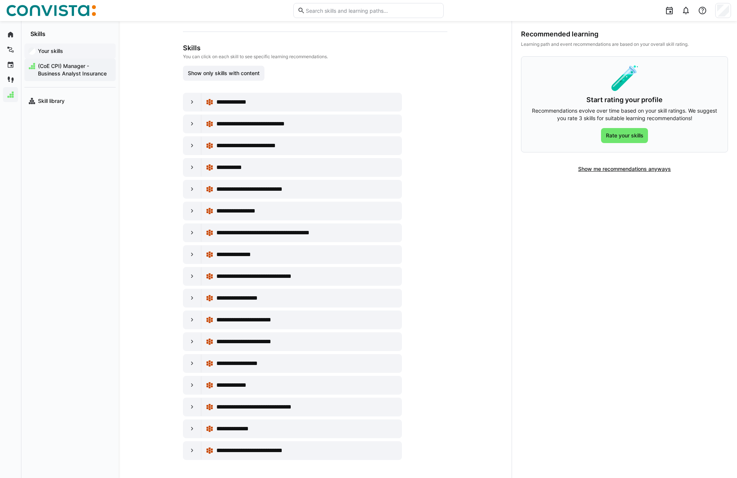
click at [0, 0] on app-navigation-label "Your skills" at bounding box center [0, 0] width 0 height 0
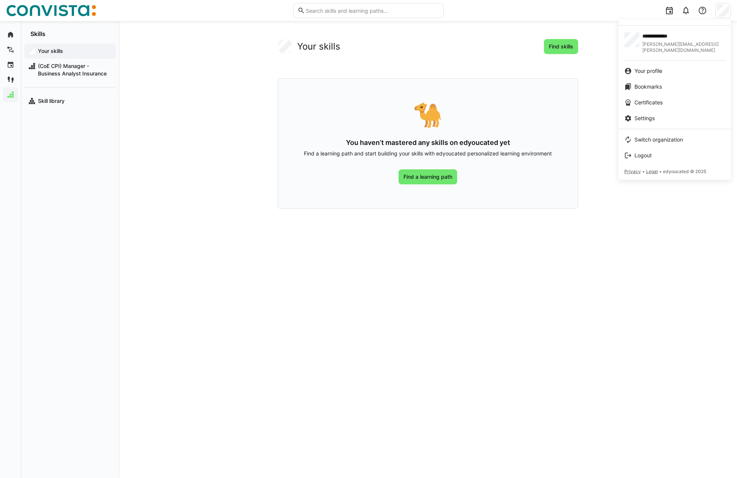
drag, startPoint x: 410, startPoint y: 41, endPoint x: 158, endPoint y: 50, distance: 252.8
click at [410, 41] on div at bounding box center [368, 239] width 737 height 478
click at [58, 73] on span "(CoE CPI) Manager - Business Analyst Insurance" at bounding box center [74, 69] width 75 height 15
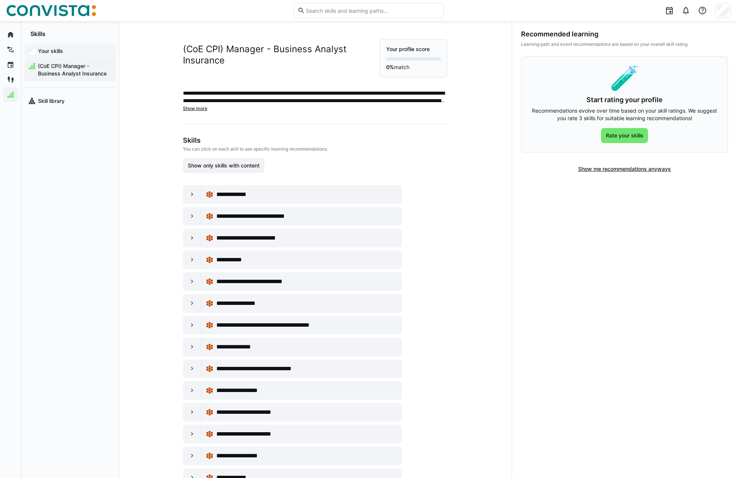
click at [0, 0] on app-navigation-label "Your skills" at bounding box center [0, 0] width 0 height 0
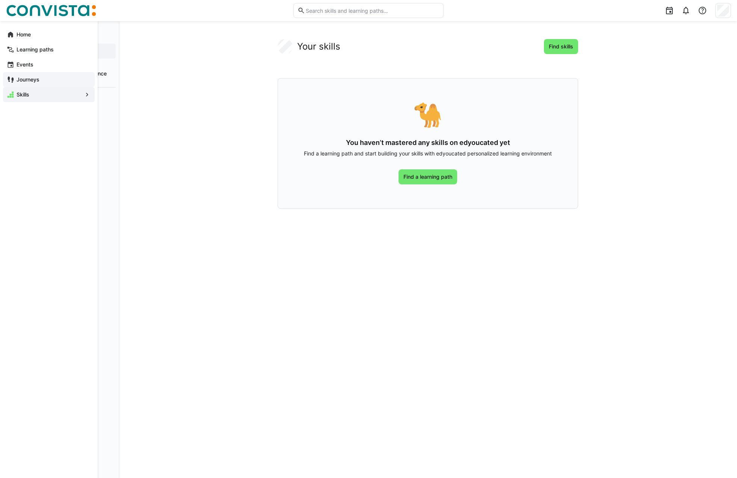
drag, startPoint x: 19, startPoint y: 82, endPoint x: 14, endPoint y: 82, distance: 5.3
click at [14, 82] on eds-icon at bounding box center [11, 80] width 8 height 8
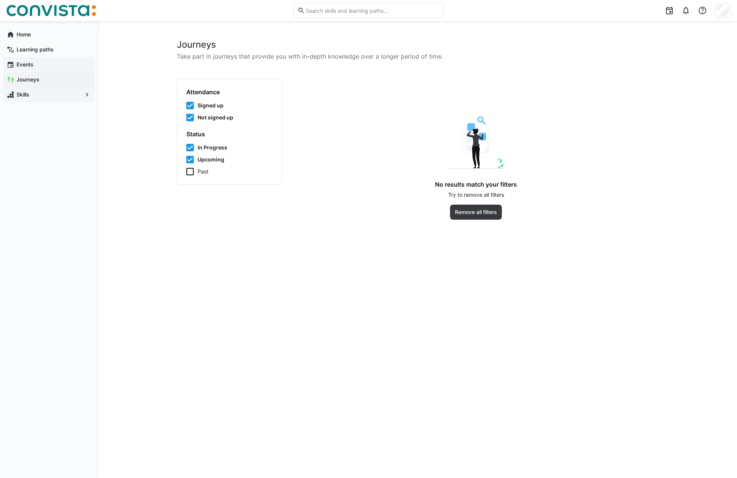
click at [46, 63] on span "Events" at bounding box center [52, 65] width 75 height 8
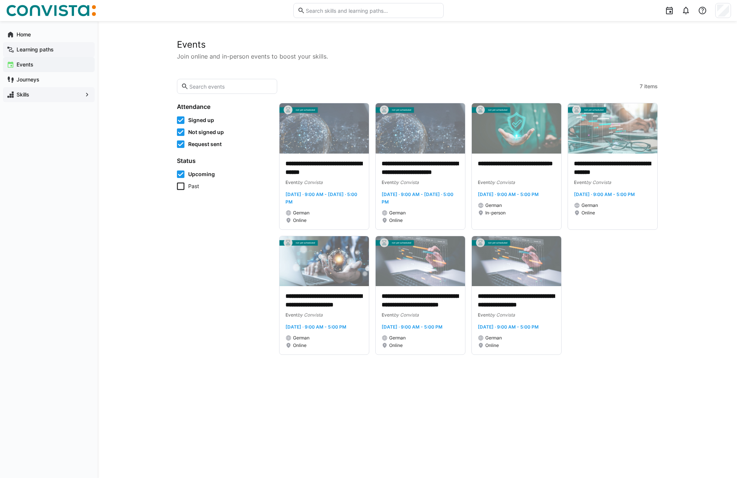
click at [52, 45] on div "Learning paths" at bounding box center [49, 49] width 92 height 15
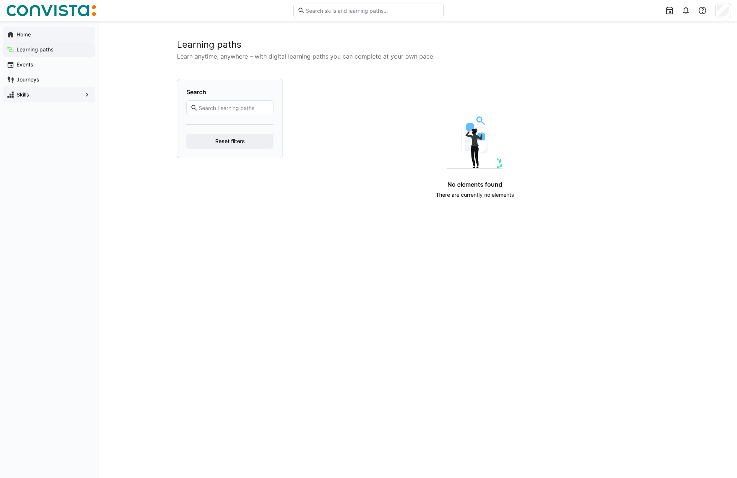
click at [48, 34] on span "Home" at bounding box center [52, 35] width 75 height 8
